Goal: Check status: Check status

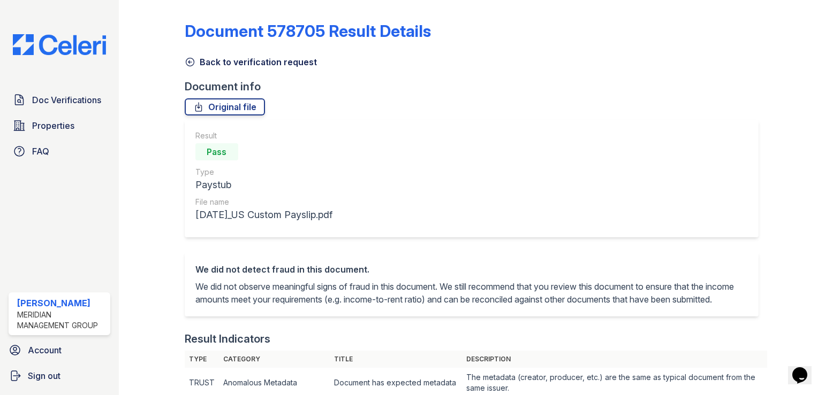
scroll to position [321, 0]
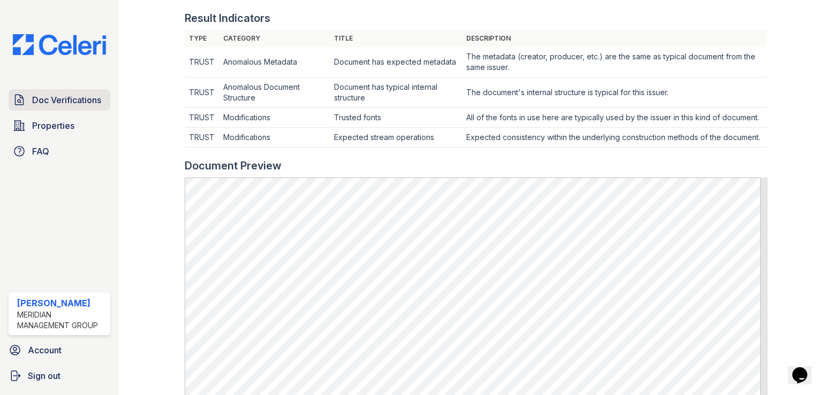
drag, startPoint x: 0, startPoint y: 0, endPoint x: 55, endPoint y: 100, distance: 114.2
click at [55, 100] on span "Doc Verifications" at bounding box center [66, 100] width 69 height 13
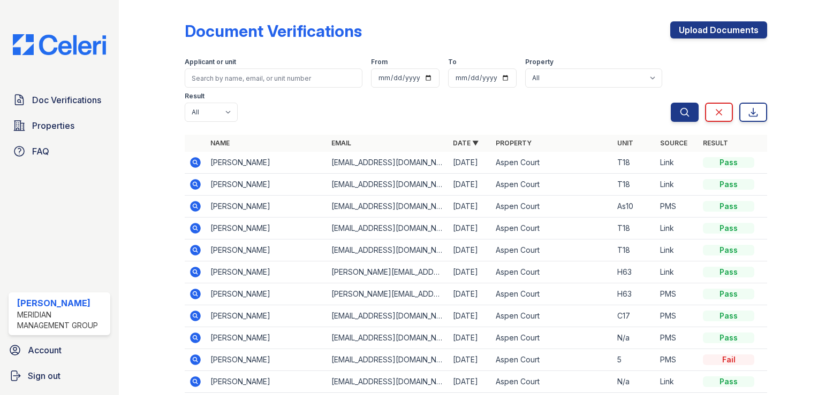
click at [194, 161] on icon at bounding box center [194, 162] width 3 height 3
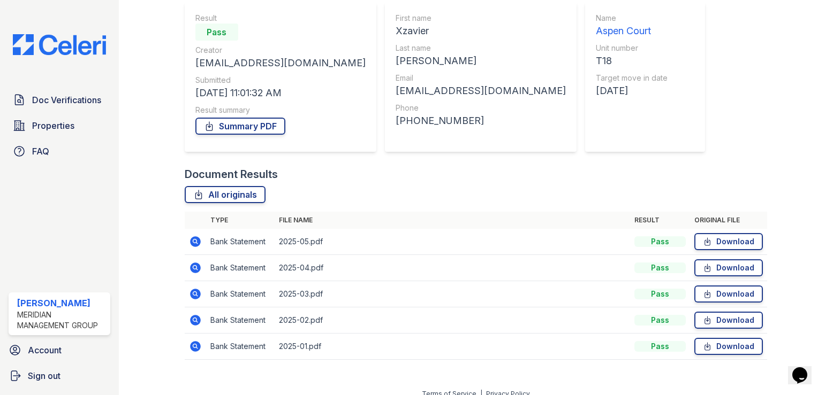
scroll to position [108, 0]
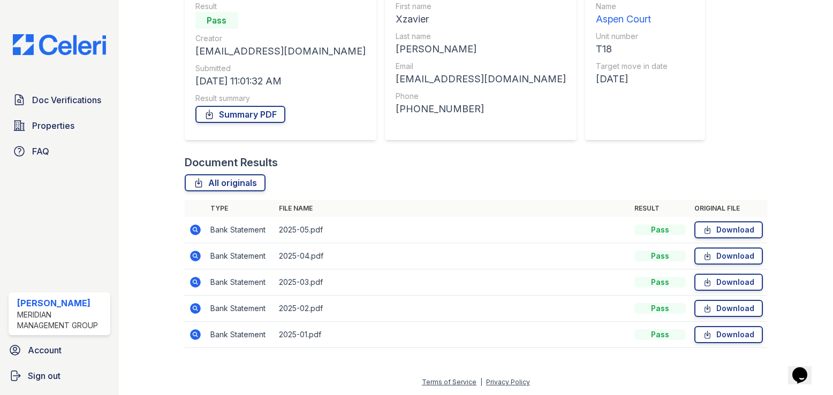
click at [195, 229] on icon at bounding box center [195, 230] width 13 height 13
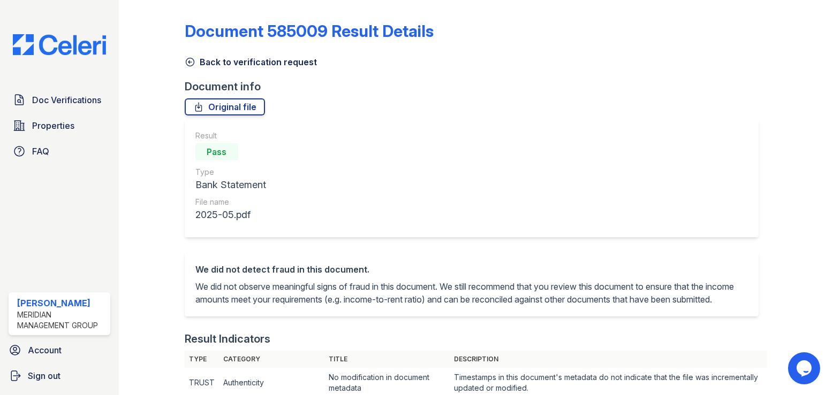
click at [190, 63] on icon at bounding box center [190, 62] width 11 height 11
click at [191, 63] on icon at bounding box center [190, 62] width 11 height 11
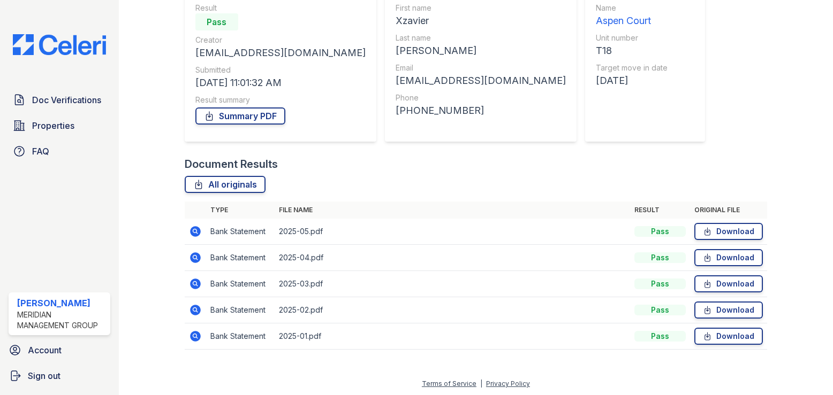
scroll to position [107, 0]
